Goal: Use online tool/utility: Utilize a website feature to perform a specific function

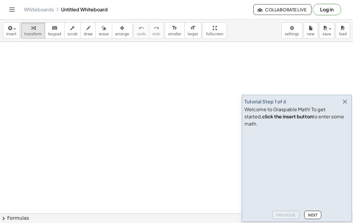
scroll to position [19, 0]
click at [10, 32] on span "insert" at bounding box center [11, 34] width 10 height 4
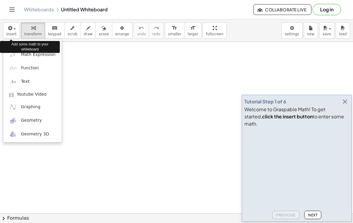
click at [9, 29] on div at bounding box center [176, 111] width 353 height 223
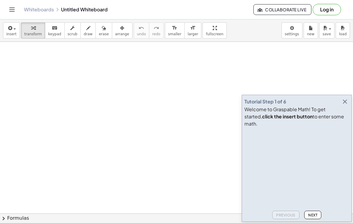
click at [9, 29] on icon "button" at bounding box center [9, 28] width 5 height 7
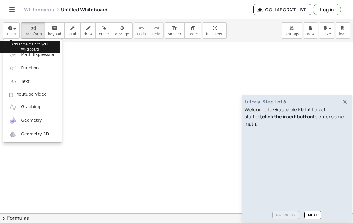
click at [11, 80] on img at bounding box center [12, 81] width 7 height 7
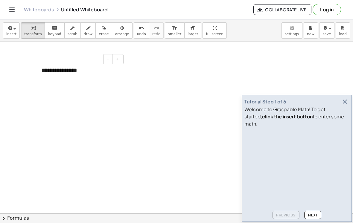
click at [97, 70] on div "**********" at bounding box center [80, 70] width 90 height 20
click at [46, 65] on div "**********" at bounding box center [80, 70] width 90 height 20
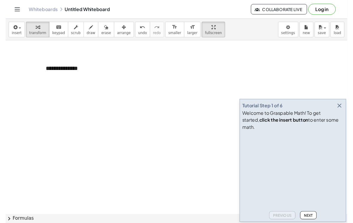
scroll to position [0, 0]
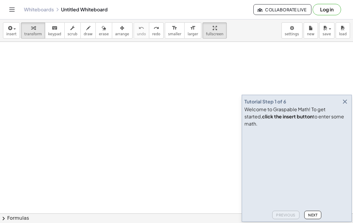
click at [331, 28] on div "button" at bounding box center [327, 27] width 9 height 7
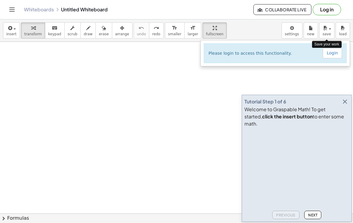
click at [287, 74] on div at bounding box center [176, 111] width 353 height 223
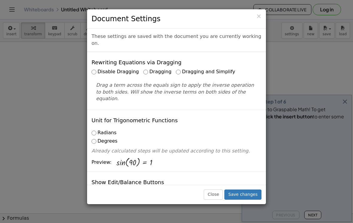
click at [258, 19] on span "×" at bounding box center [258, 16] width 5 height 7
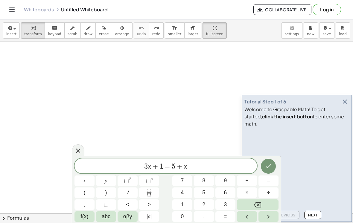
click at [8, 30] on icon "button" at bounding box center [9, 28] width 5 height 7
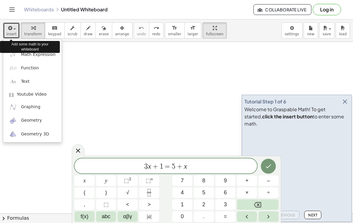
scroll to position [9, 0]
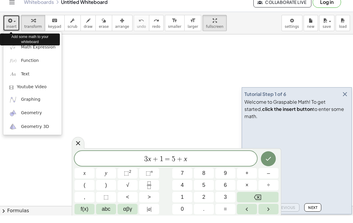
click at [272, 163] on icon "Done" at bounding box center [268, 166] width 7 height 7
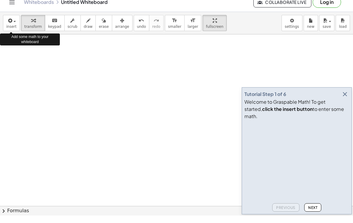
click at [345, 101] on icon "button" at bounding box center [345, 101] width 7 height 7
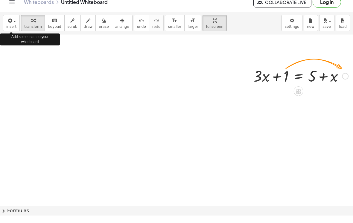
scroll to position [0, 101]
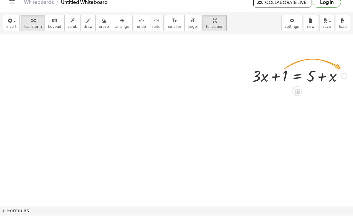
click at [295, 96] on icon at bounding box center [297, 98] width 5 height 5
click at [313, 94] on div "÷" at bounding box center [310, 99] width 10 height 10
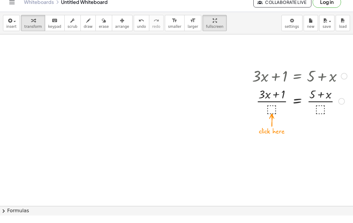
click at [340, 73] on div at bounding box center [299, 83] width 101 height 20
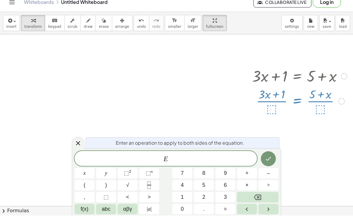
click at [80, 147] on icon at bounding box center [78, 150] width 7 height 7
